Goal: Check status

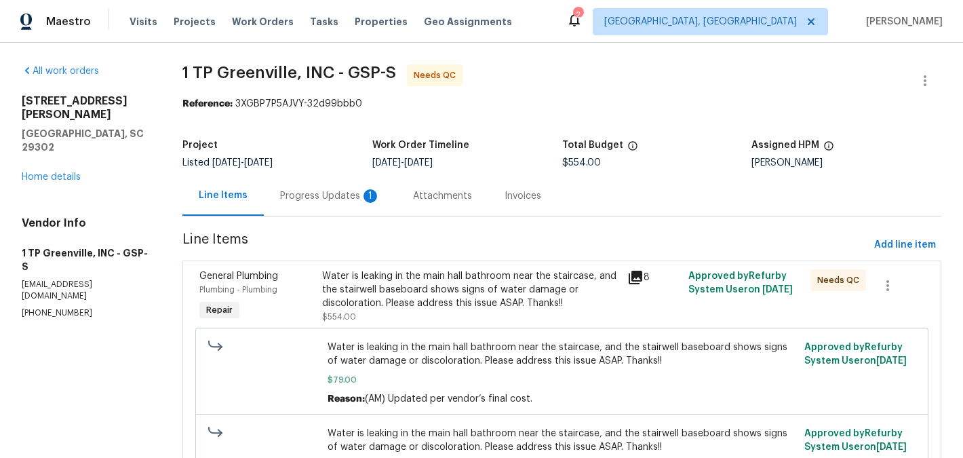
click at [345, 192] on div "Progress Updates 1" at bounding box center [330, 196] width 100 height 14
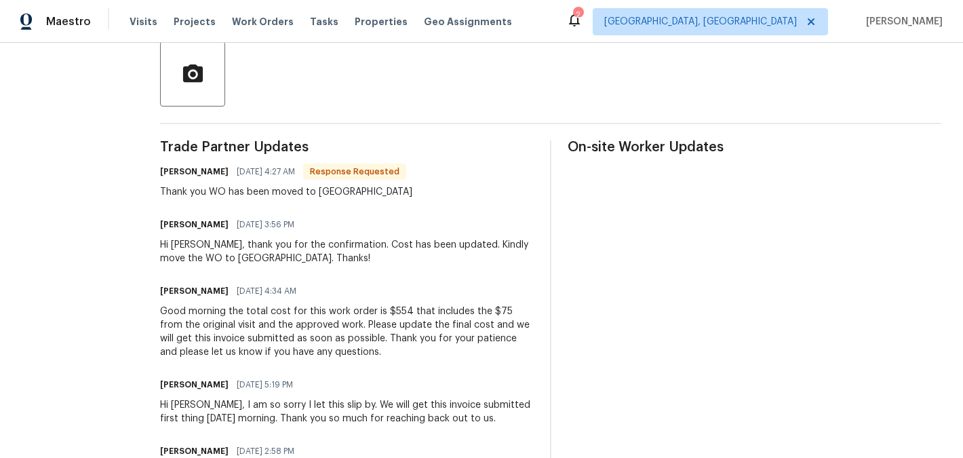
scroll to position [321, 0]
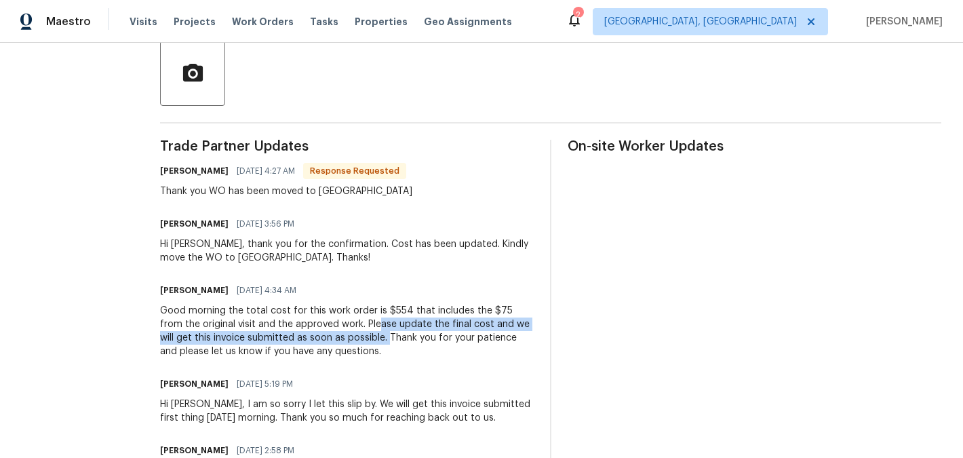
drag, startPoint x: 351, startPoint y: 324, endPoint x: 364, endPoint y: 336, distance: 17.8
click at [364, 336] on div "Good morning the total cost for this work order is $554 that includes the $75 f…" at bounding box center [347, 331] width 374 height 54
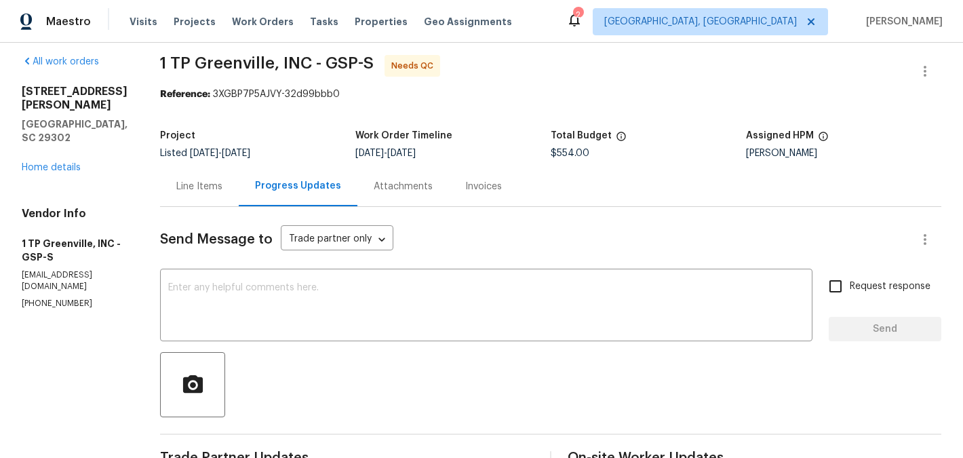
scroll to position [0, 0]
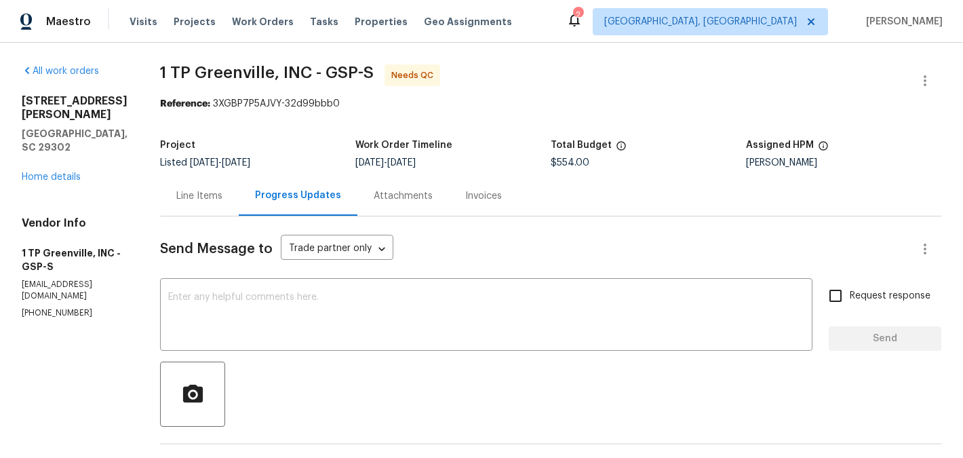
drag, startPoint x: 542, startPoint y: 166, endPoint x: 596, endPoint y: 162, distance: 54.4
click at [596, 162] on div "Project Listed [DATE] - [DATE] Work Order Timeline [DATE] - [DATE] Total Budget…" at bounding box center [551, 153] width 782 height 43
drag, startPoint x: 586, startPoint y: 164, endPoint x: 534, endPoint y: 168, distance: 51.7
click at [534, 168] on div "Project Listed [DATE] - [DATE] Work Order Timeline [DATE] - [DATE] Total Budget…" at bounding box center [551, 153] width 782 height 43
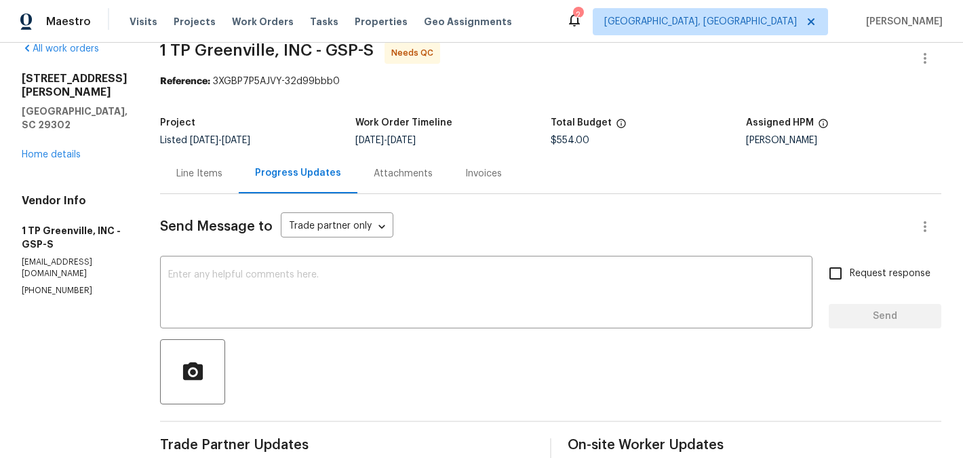
scroll to position [25, 0]
